Goal: Ask a question

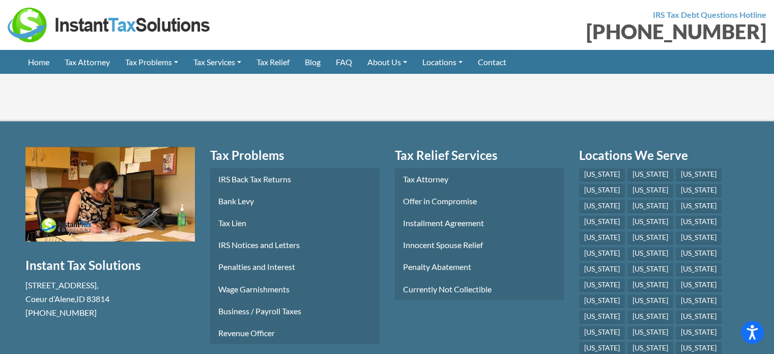
scroll to position [4442, 0]
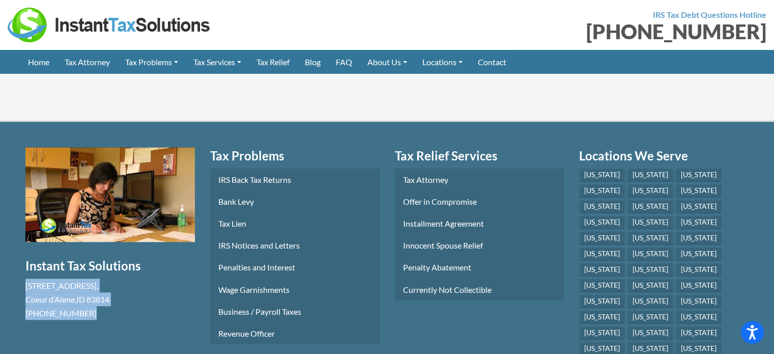
drag, startPoint x: 96, startPoint y: 284, endPoint x: 15, endPoint y: 249, distance: 87.7
click at [15, 249] on section "Free Consultation Instant Tax Solutions 1110 W Park Pl STE 208 , Coeur d’Alene …" at bounding box center [387, 308] width 774 height 372
click at [107, 305] on section "Free Consultation Instant Tax Solutions 1110 W Park Pl STE 208 , Coeur d’Alene …" at bounding box center [110, 299] width 185 height 305
click at [119, 297] on section "Free Consultation Instant Tax Solutions 1110 W Park Pl STE 208 , Coeur d’Alene …" at bounding box center [110, 299] width 185 height 305
drag, startPoint x: 25, startPoint y: 251, endPoint x: 74, endPoint y: 291, distance: 63.0
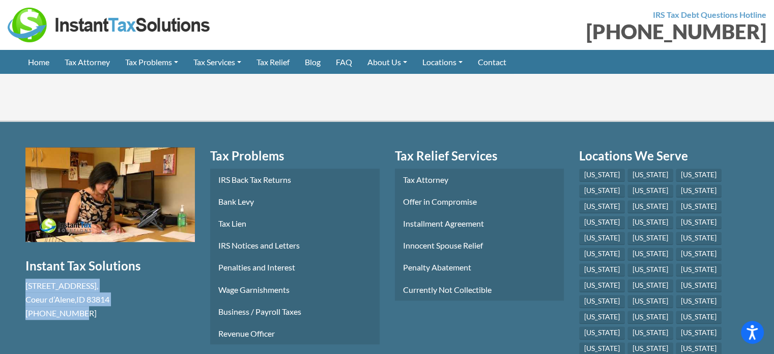
click at [74, 291] on section "Free Consultation Instant Tax Solutions 1110 W Park Pl STE 208 , Coeur d’Alene …" at bounding box center [110, 299] width 185 height 305
click at [120, 290] on section "Free Consultation Instant Tax Solutions 1110 W Park Pl STE 208 , Coeur d’Alene …" at bounding box center [110, 299] width 185 height 305
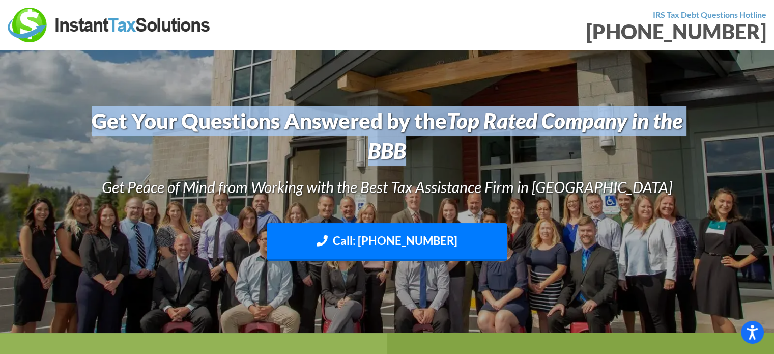
drag, startPoint x: 79, startPoint y: 128, endPoint x: 674, endPoint y: 154, distance: 596.0
click at [674, 154] on div "Get Your Questions Answered by the Top Rated Company in the BBB Get Peace of Mi…" at bounding box center [386, 191] width 615 height 180
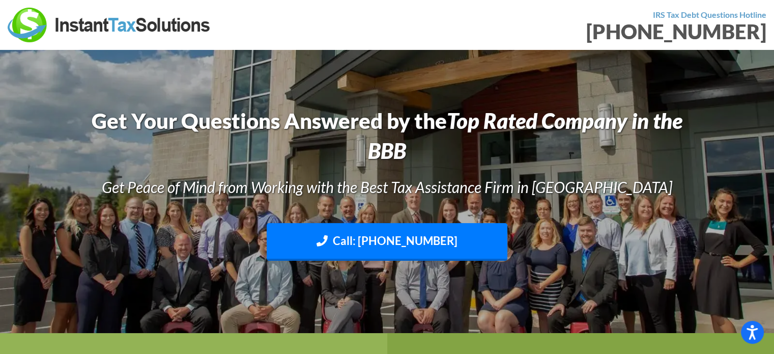
click at [667, 167] on div "Get Your Questions Answered by the Top Rated Company in the BBB Get Peace of Mi…" at bounding box center [386, 191] width 615 height 180
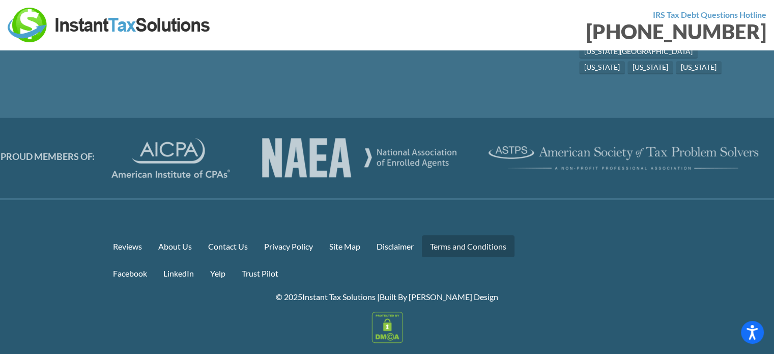
scroll to position [4074, 0]
